Goal: Transaction & Acquisition: Obtain resource

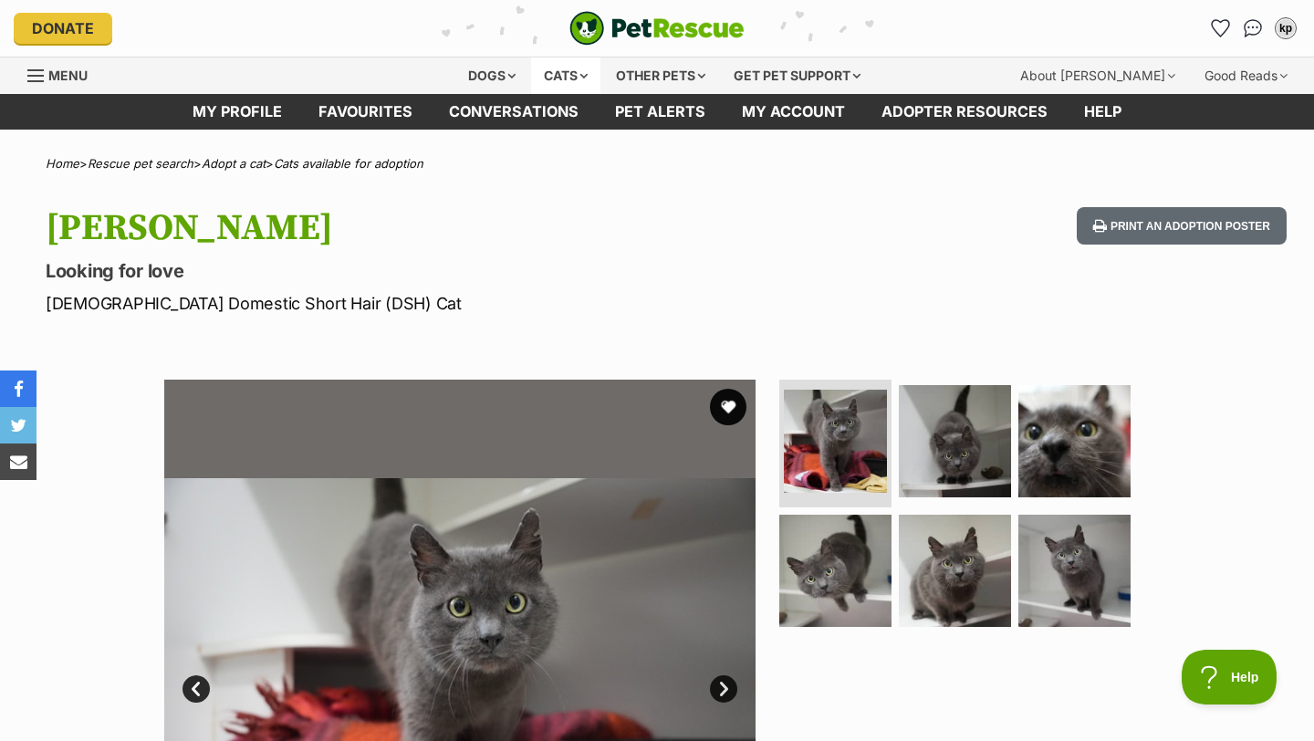
click at [552, 73] on div "Cats" at bounding box center [565, 76] width 69 height 37
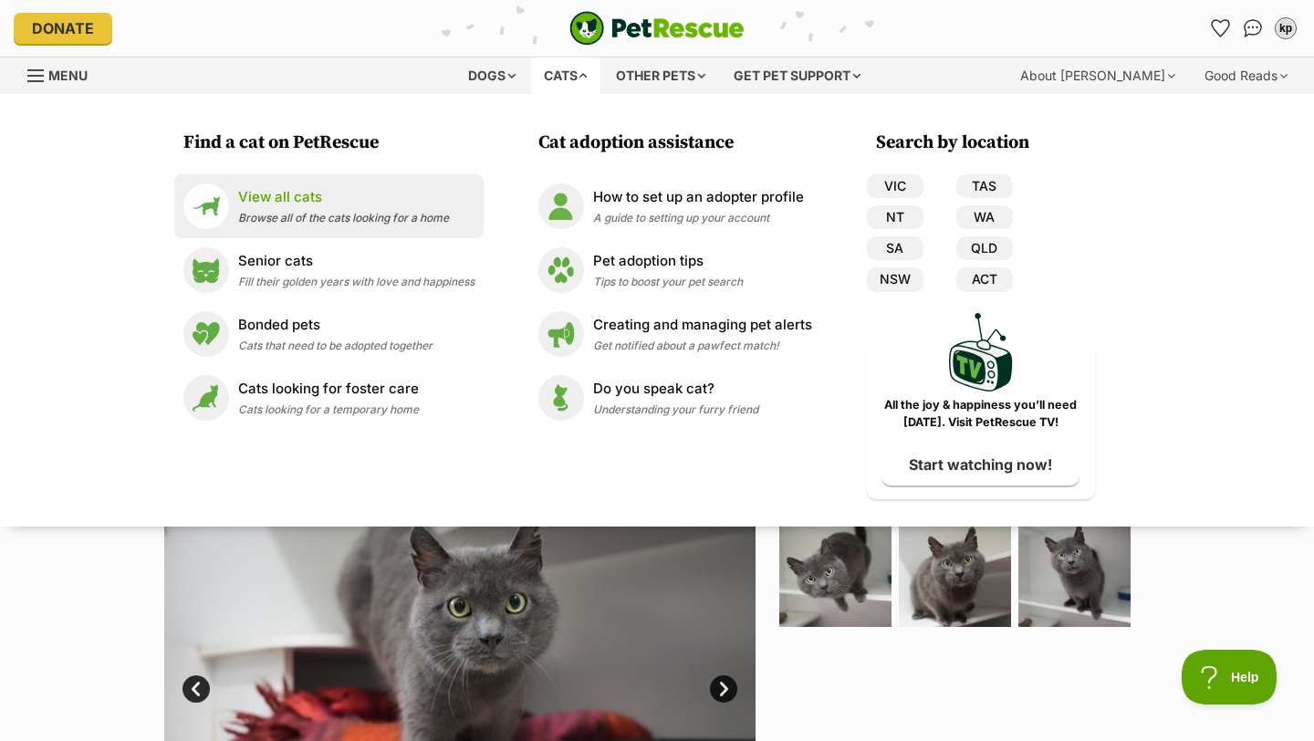
click at [340, 193] on p "View all cats" at bounding box center [343, 197] width 211 height 21
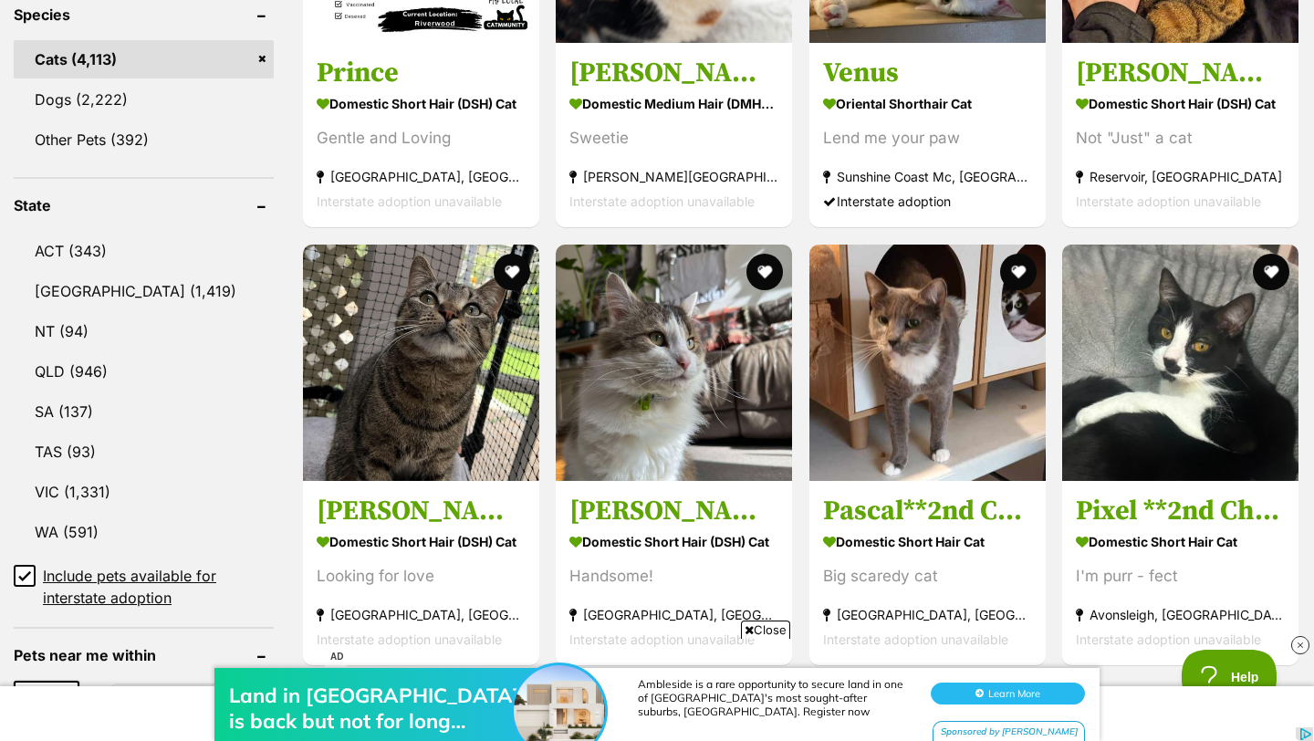
scroll to position [340, 0]
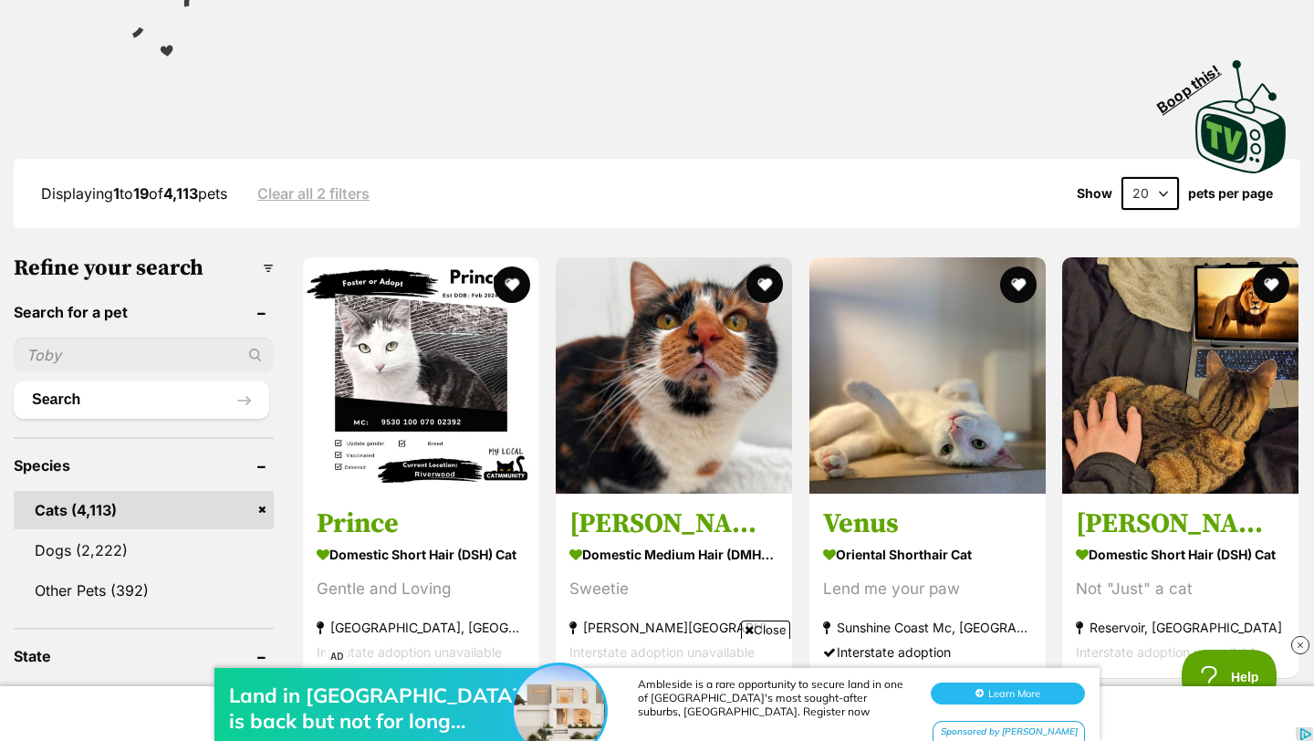
click at [138, 344] on input "text" at bounding box center [144, 355] width 260 height 35
type input "[PERSON_NAME]"
click at [14, 382] on button "Search" at bounding box center [142, 400] width 256 height 37
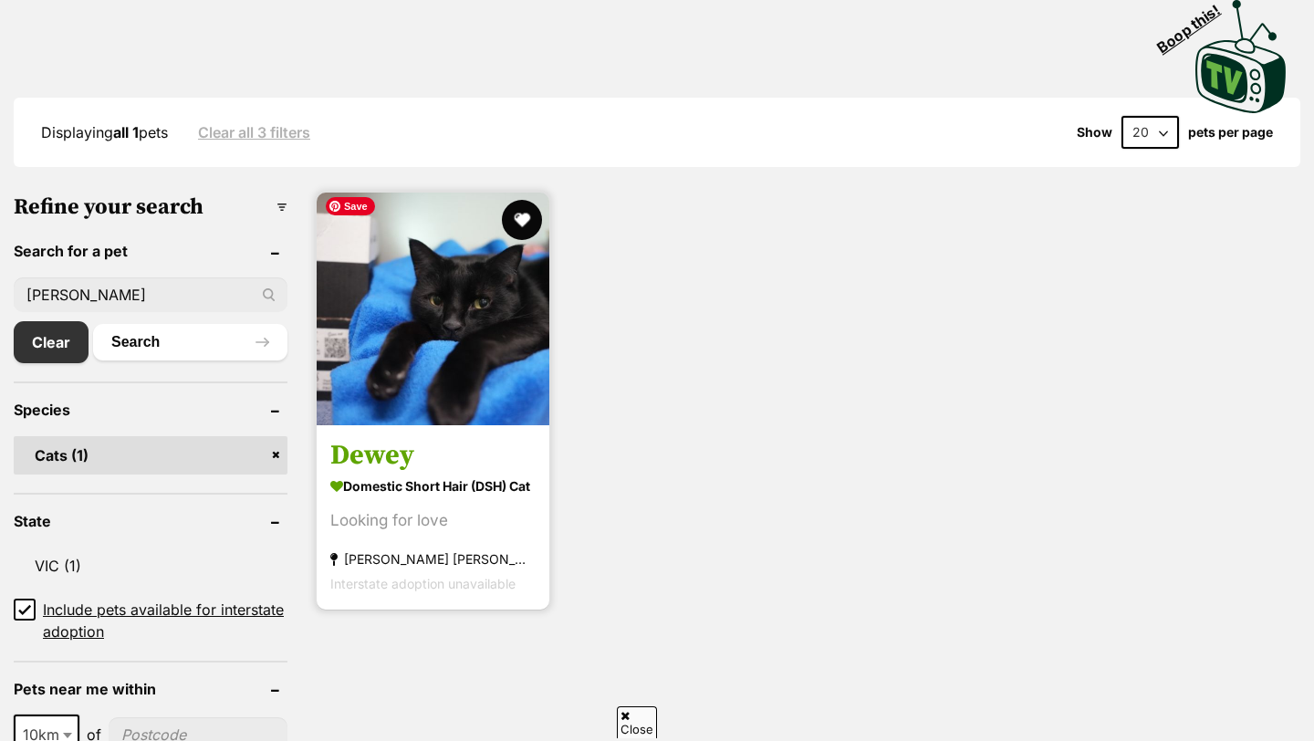
scroll to position [400, 0]
click at [518, 213] on button "favourite" at bounding box center [522, 220] width 40 height 40
